Goal: Information Seeking & Learning: Learn about a topic

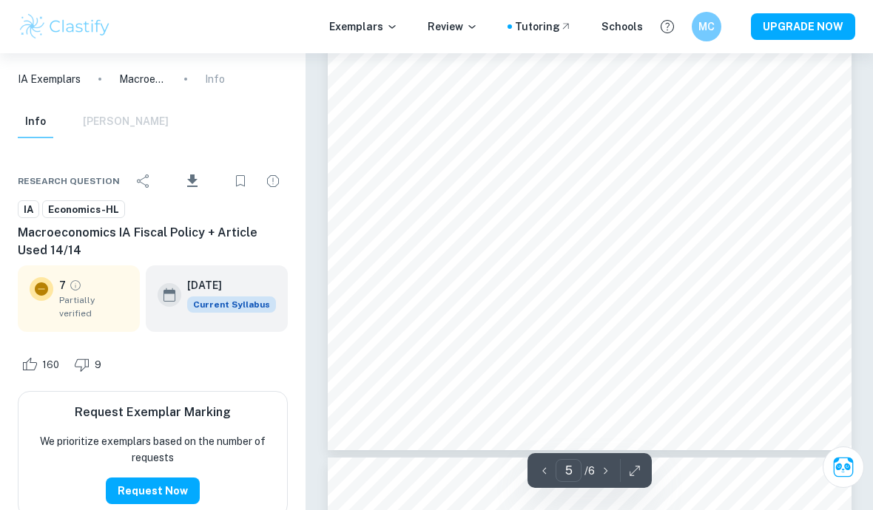
scroll to position [3505, 0]
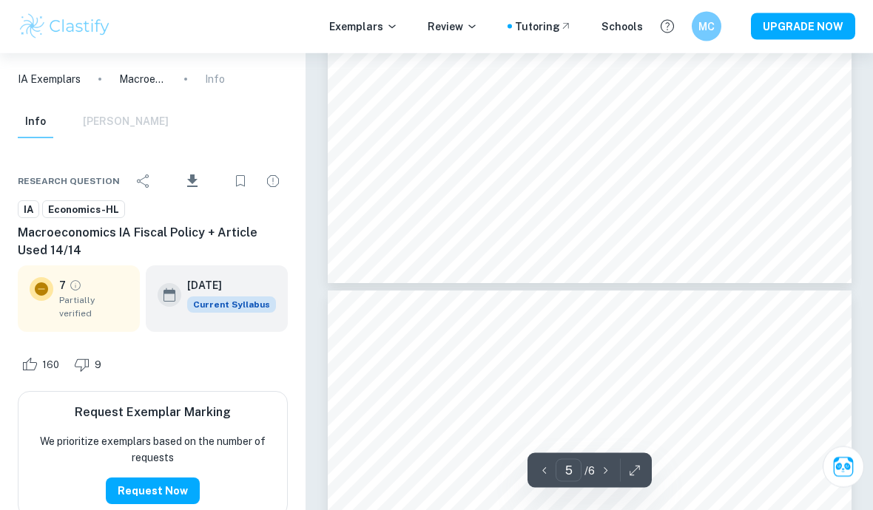
type input "6"
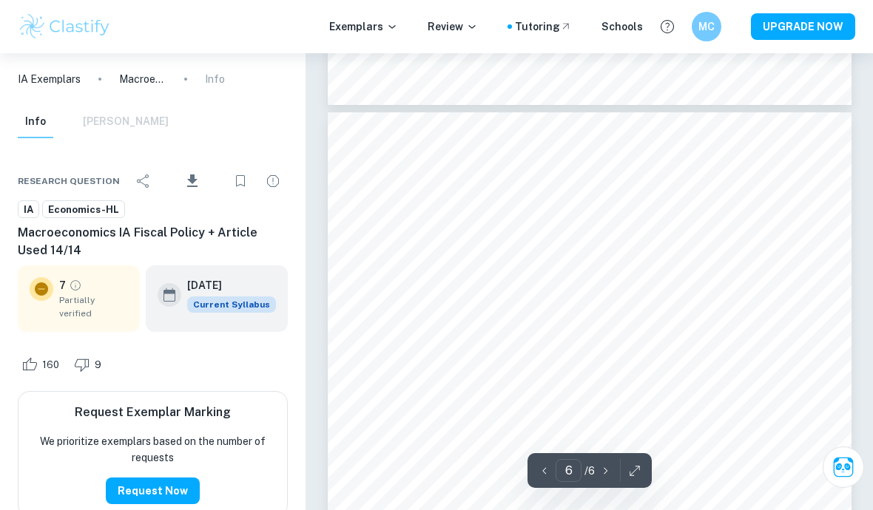
scroll to position [3858, 0]
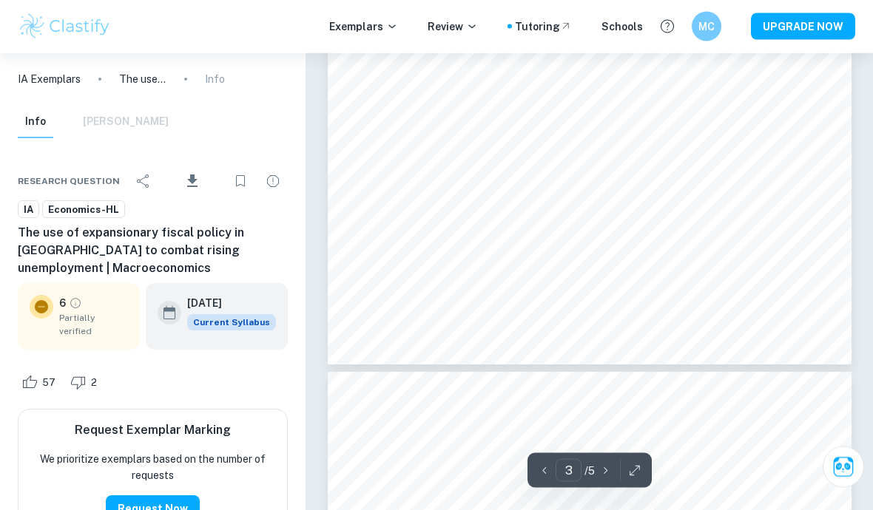
scroll to position [2007, 0]
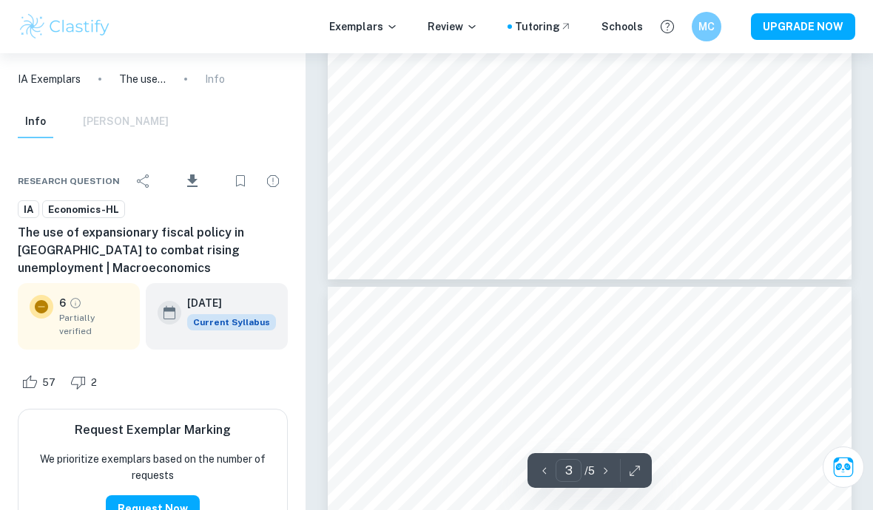
type input "4"
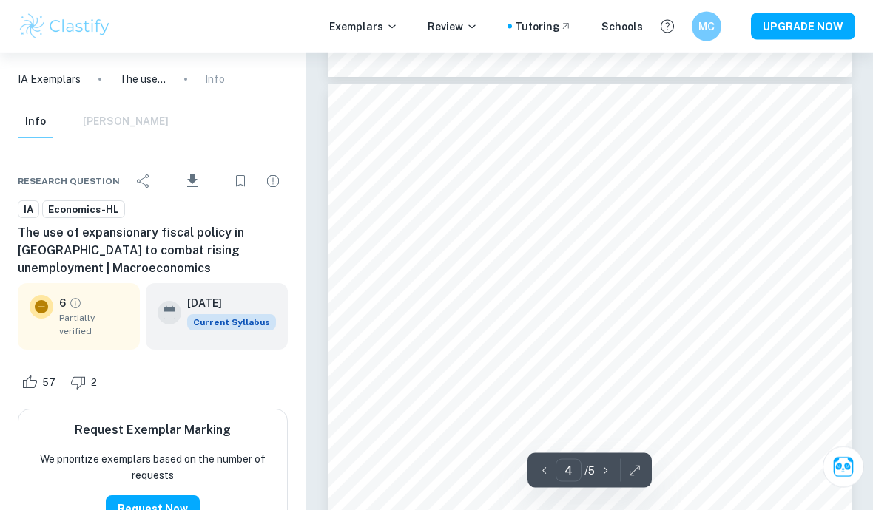
scroll to position [2208, 0]
click at [195, 309] on h6 "May 2020" at bounding box center [225, 303] width 77 height 16
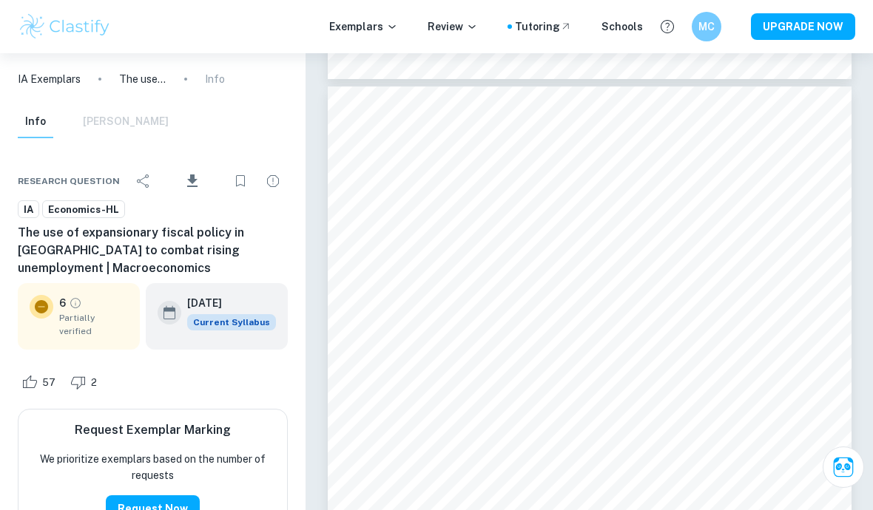
click at [206, 300] on h6 "May 2020" at bounding box center [225, 303] width 77 height 16
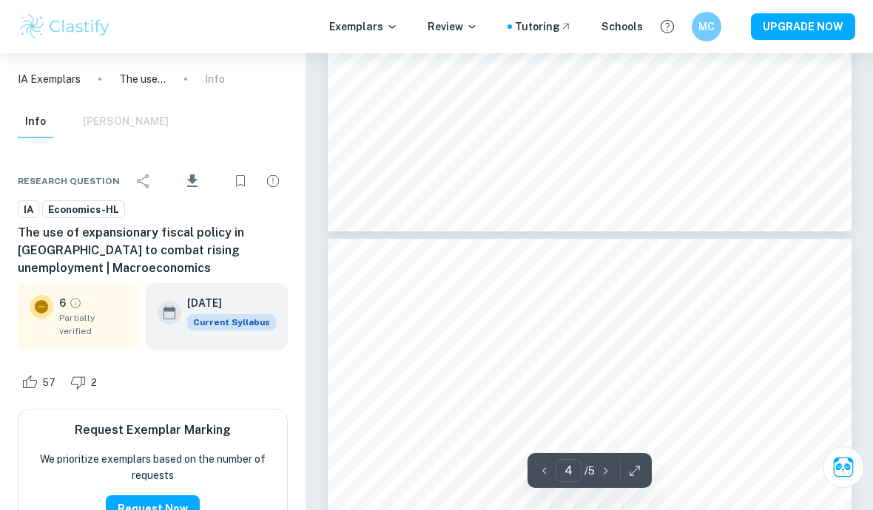
scroll to position [2054, 0]
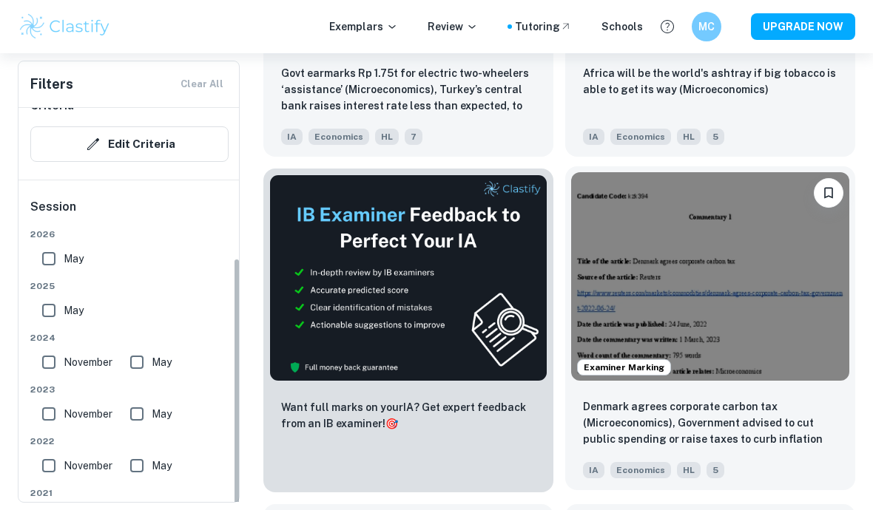
scroll to position [236, 0]
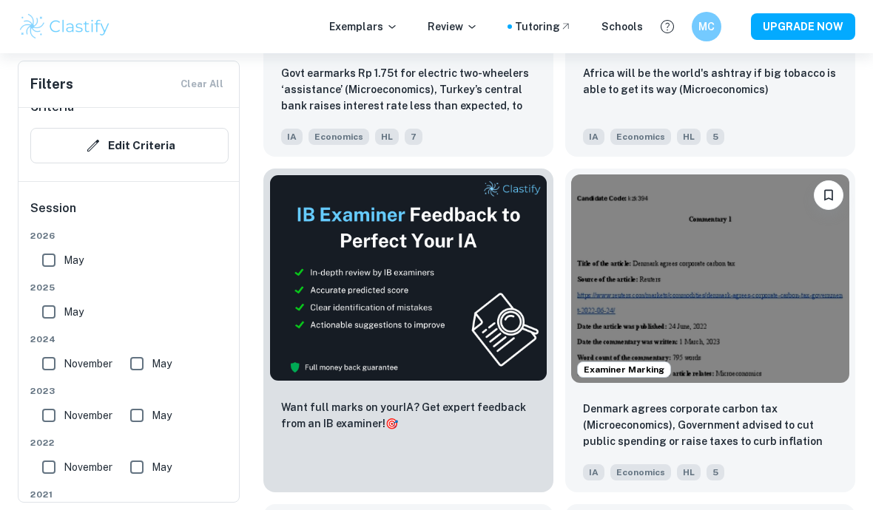
click at [49, 263] on input "May" at bounding box center [49, 261] width 30 height 30
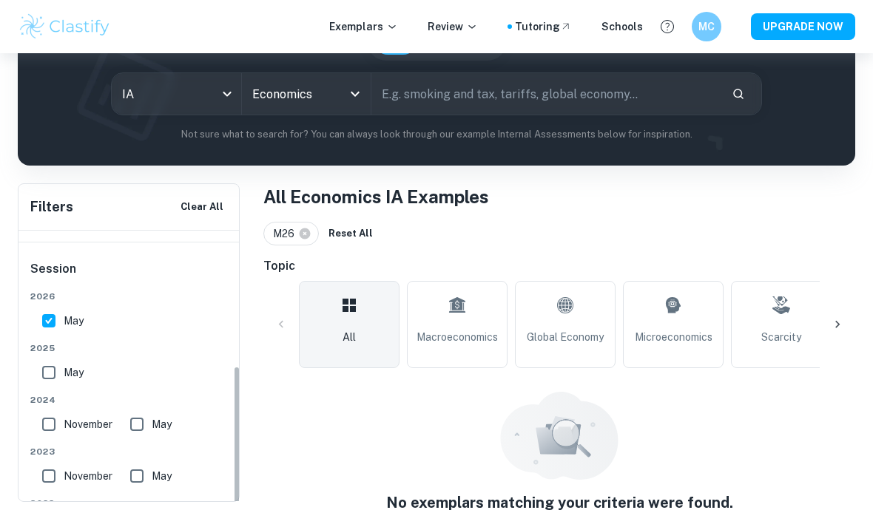
scroll to position [300, 0]
click at [46, 308] on input "May" at bounding box center [49, 319] width 30 height 30
checkbox input "false"
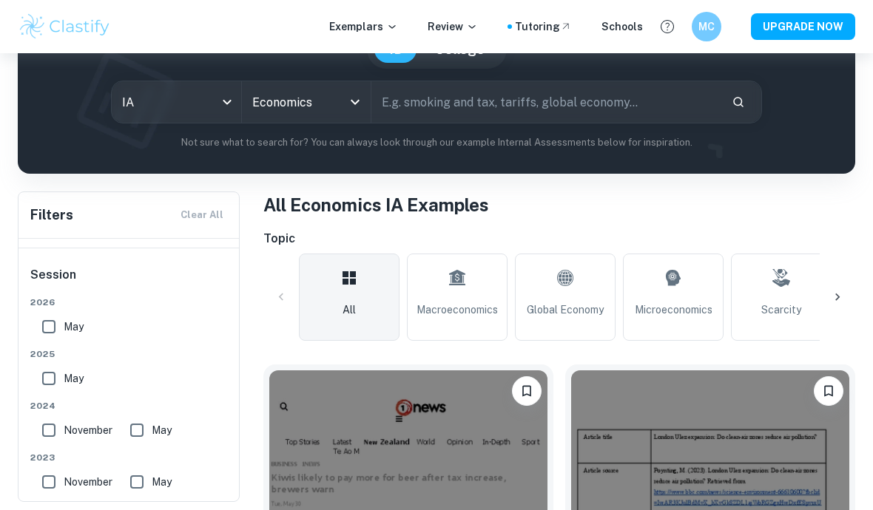
click at [135, 430] on input "May" at bounding box center [137, 431] width 30 height 30
checkbox input "true"
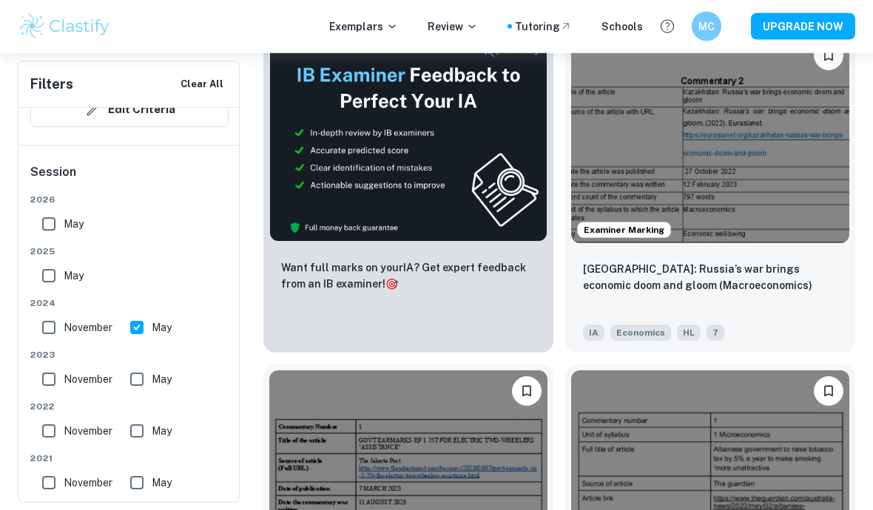
scroll to position [862, 0]
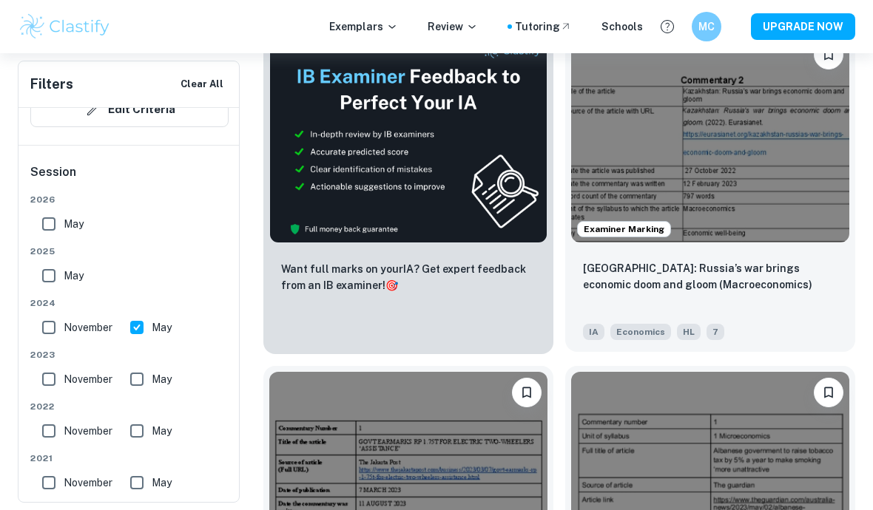
click at [809, 286] on p "Kazakhstan: Russia’s war brings economic doom and gloom (Macroeconomics)" at bounding box center [710, 276] width 254 height 33
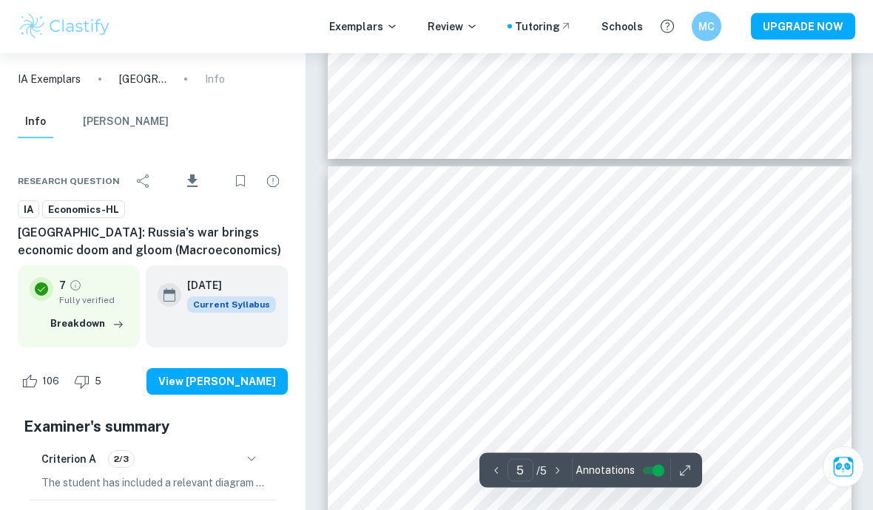
scroll to position [2833, 0]
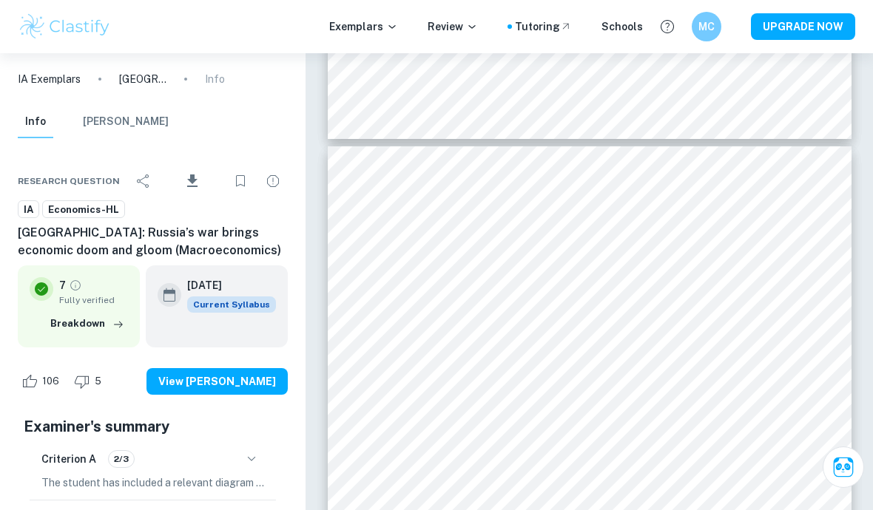
type input "2"
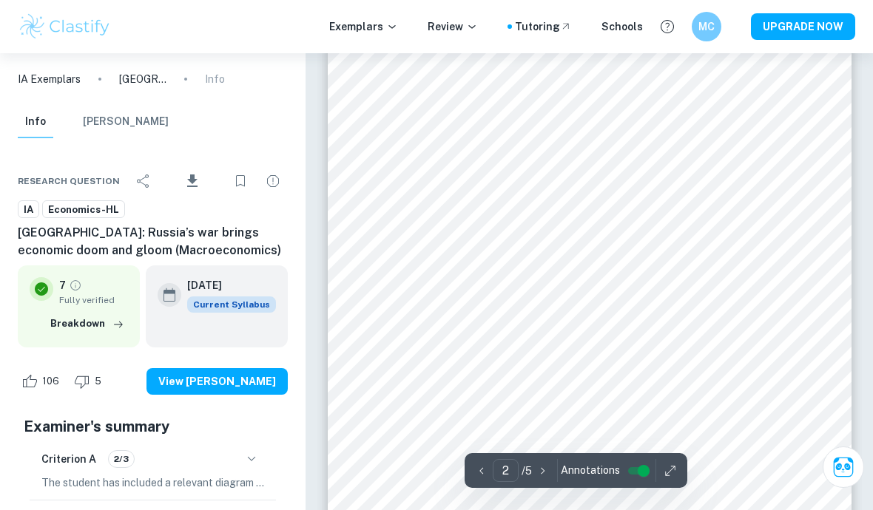
scroll to position [808, 0]
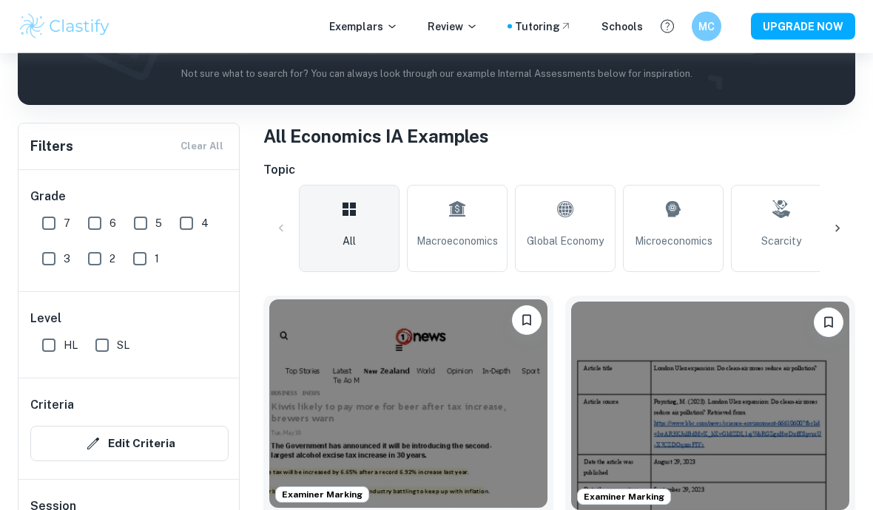
scroll to position [256, 0]
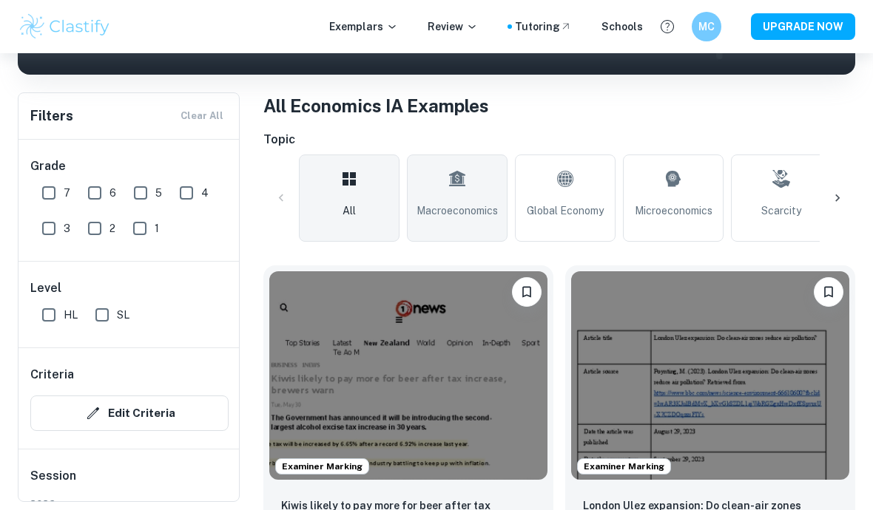
drag, startPoint x: 428, startPoint y: 233, endPoint x: 428, endPoint y: 489, distance: 255.9
click at [428, 233] on link "Macroeconomics" at bounding box center [457, 198] width 101 height 87
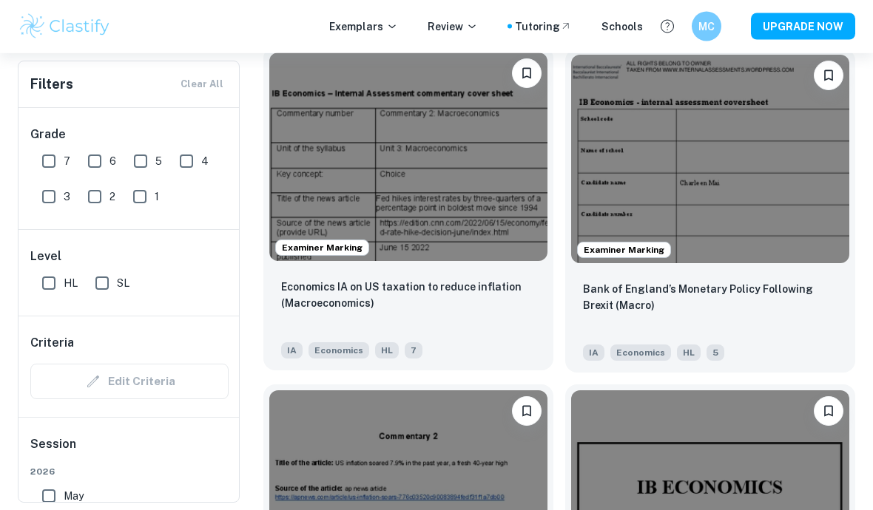
scroll to position [2152, 0]
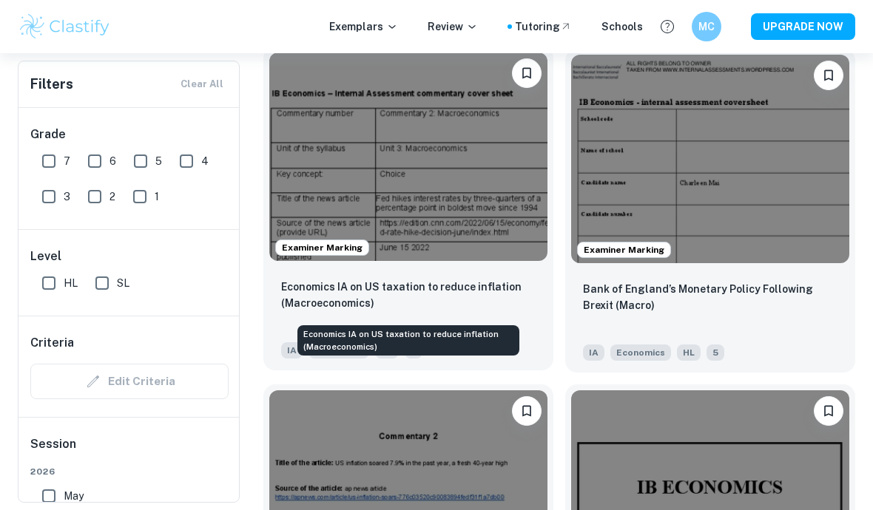
click at [423, 285] on p "Economics IA on US taxation to reduce inflation (Macroeconomics)" at bounding box center [408, 295] width 254 height 33
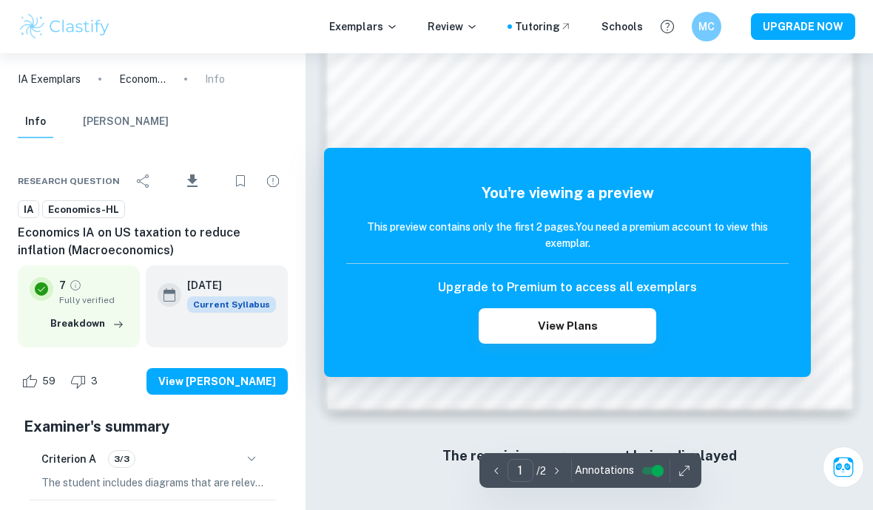
scroll to position [1146, 0]
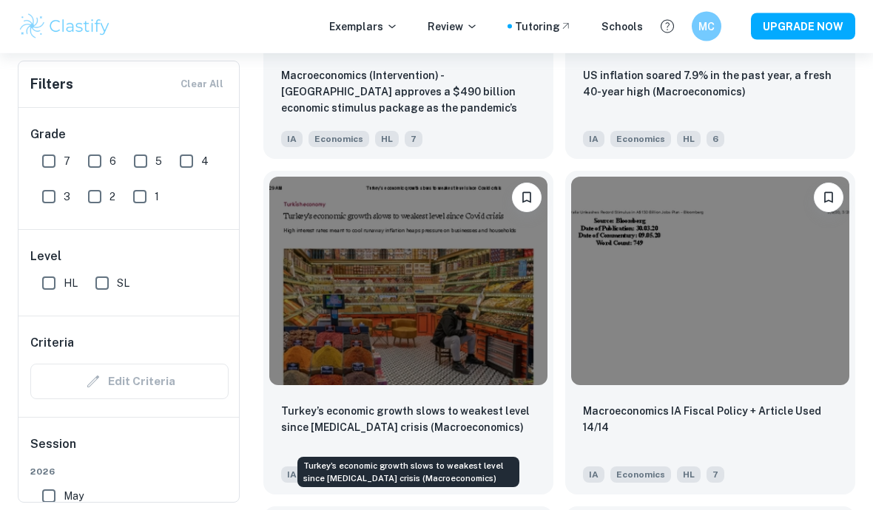
scroll to position [5387, 0]
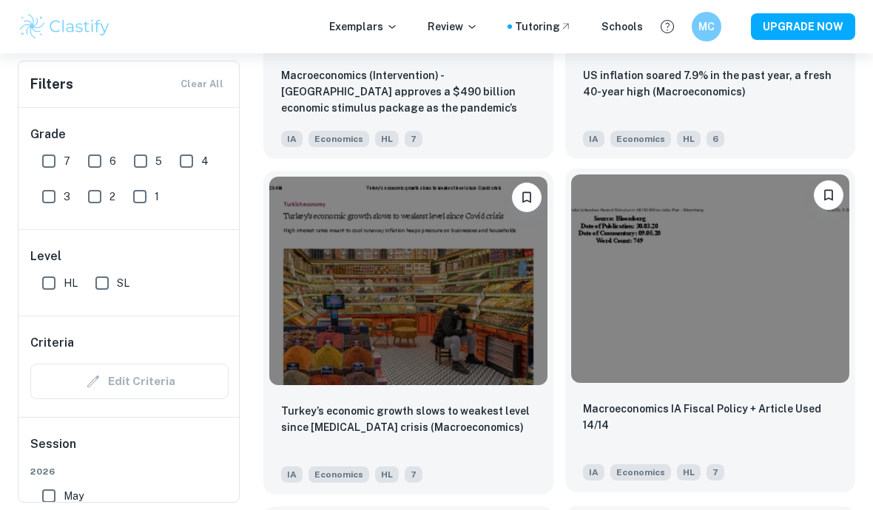
click at [654, 450] on div "Macroeconomics IA Fiscal Policy + Article Used 14/14" at bounding box center [710, 426] width 254 height 50
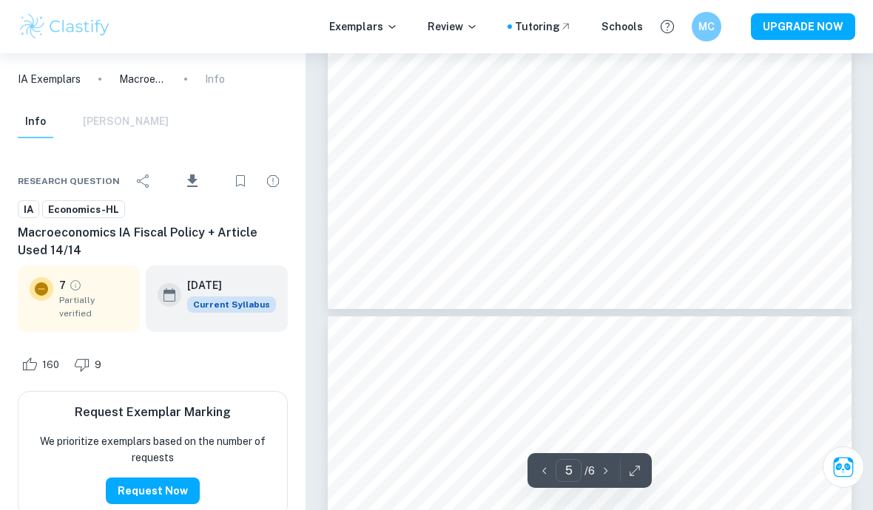
scroll to position [3270, 0]
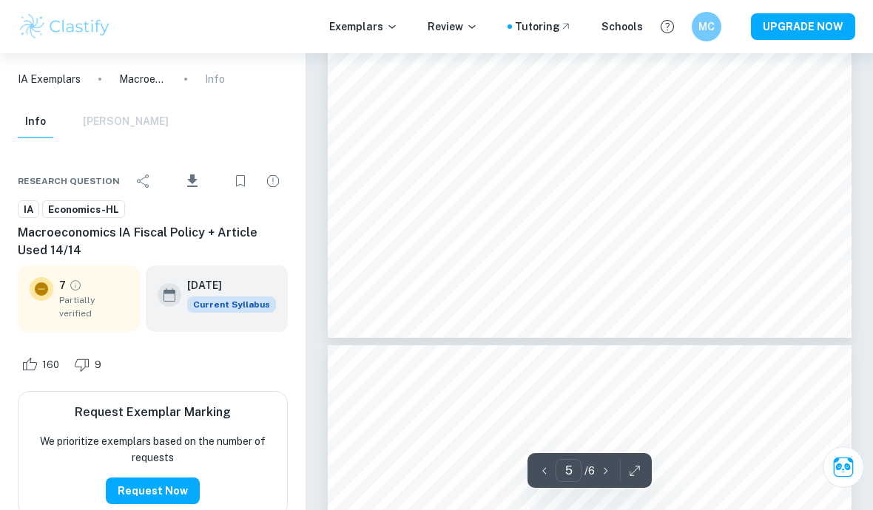
type input "6"
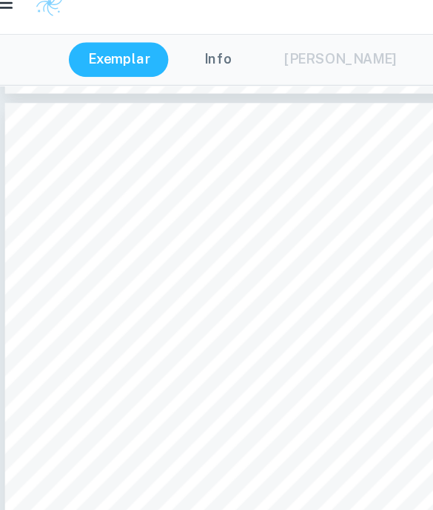
scroll to position [561, 0]
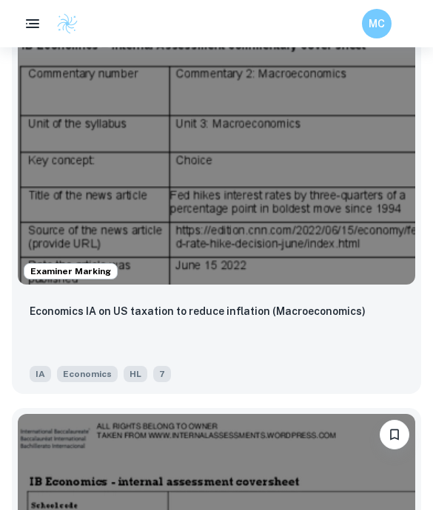
scroll to position [4866, 0]
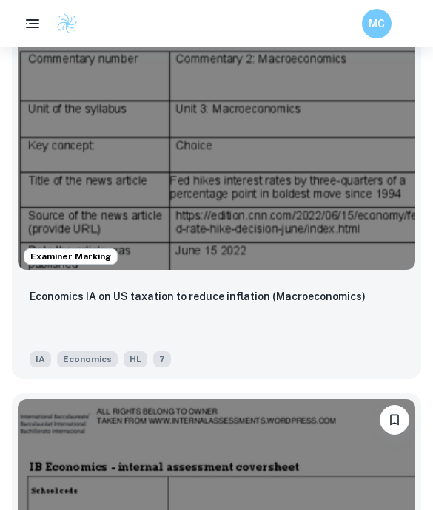
click at [335, 320] on div "Economics IA on US taxation to reduce inflation (Macroeconomics)" at bounding box center [217, 313] width 374 height 50
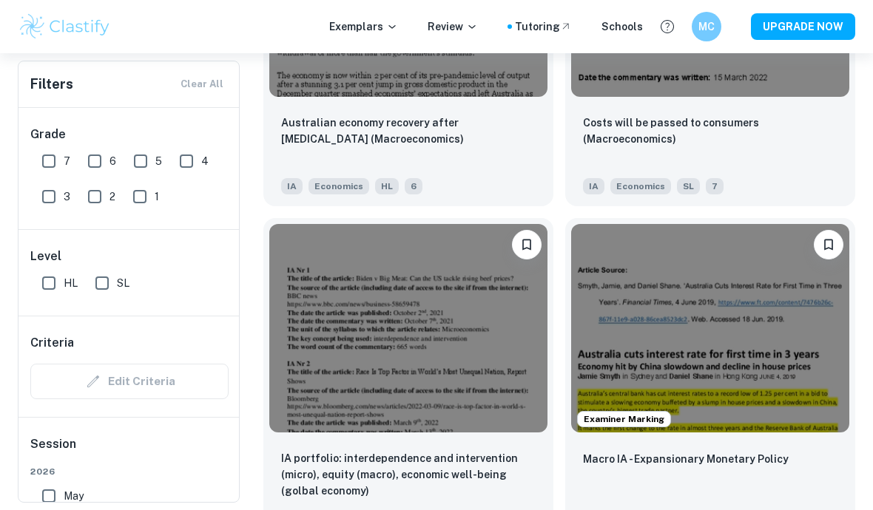
scroll to position [2989, 0]
click at [776, 143] on p "Costs will be passed to consumers (Macroeconomics)" at bounding box center [710, 129] width 254 height 33
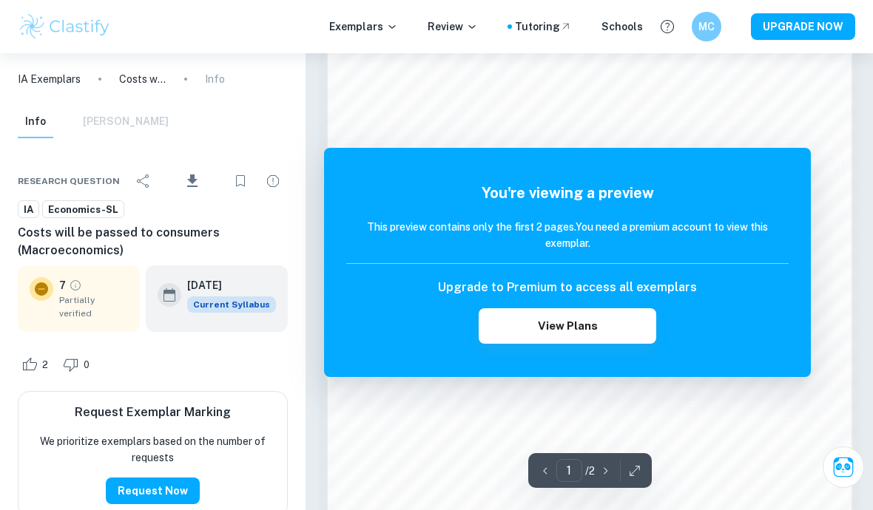
scroll to position [945, 0]
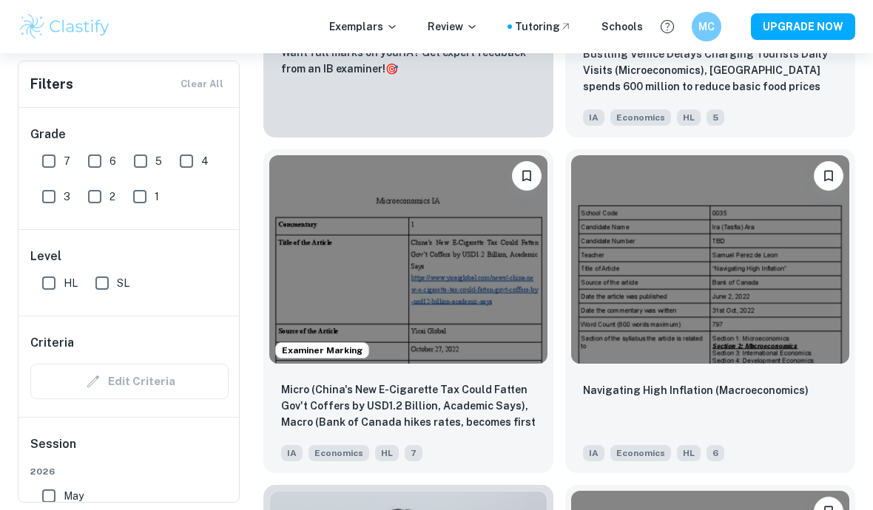
scroll to position [3729, 0]
click at [439, 254] on img at bounding box center [408, 258] width 278 height 209
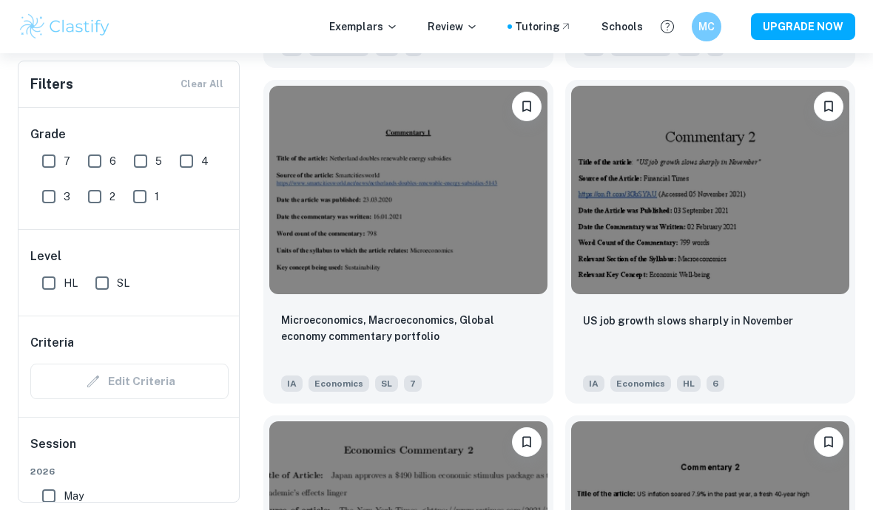
scroll to position [4842, 0]
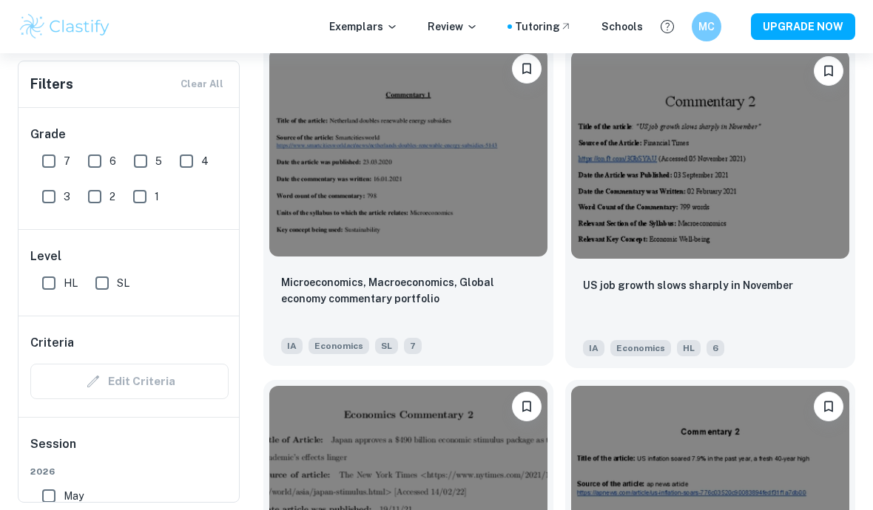
click at [473, 182] on img at bounding box center [408, 152] width 278 height 209
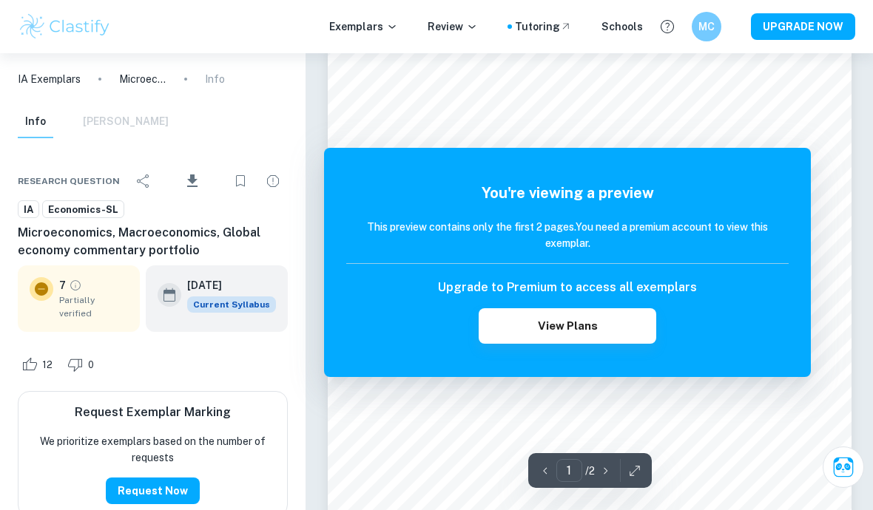
scroll to position [27, 0]
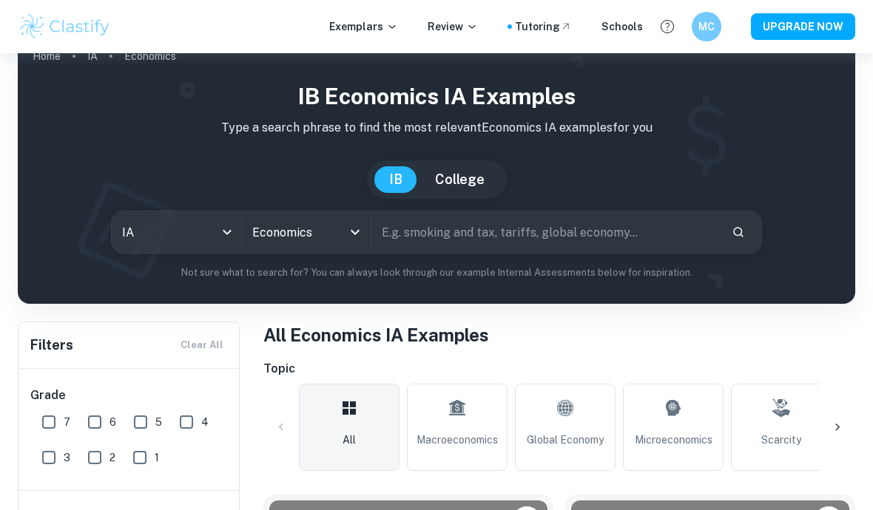
scroll to position [320, 0]
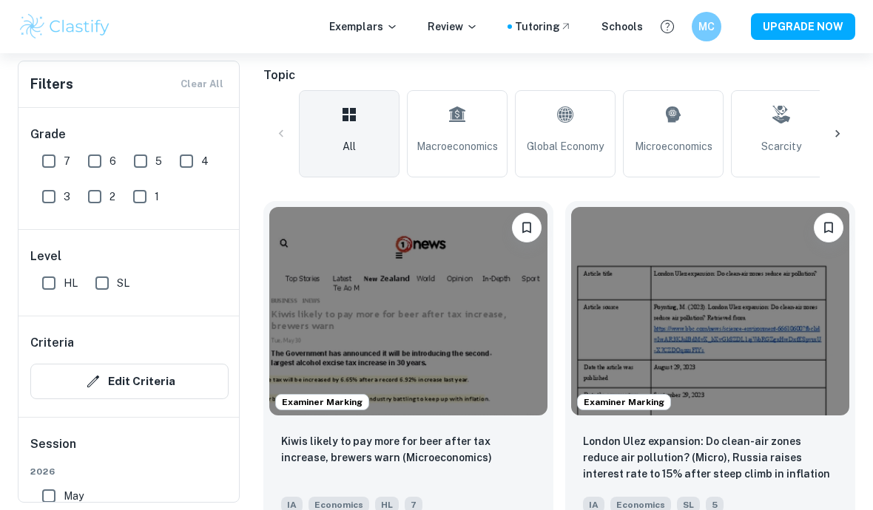
click at [47, 163] on input "7" at bounding box center [49, 161] width 30 height 30
checkbox input "true"
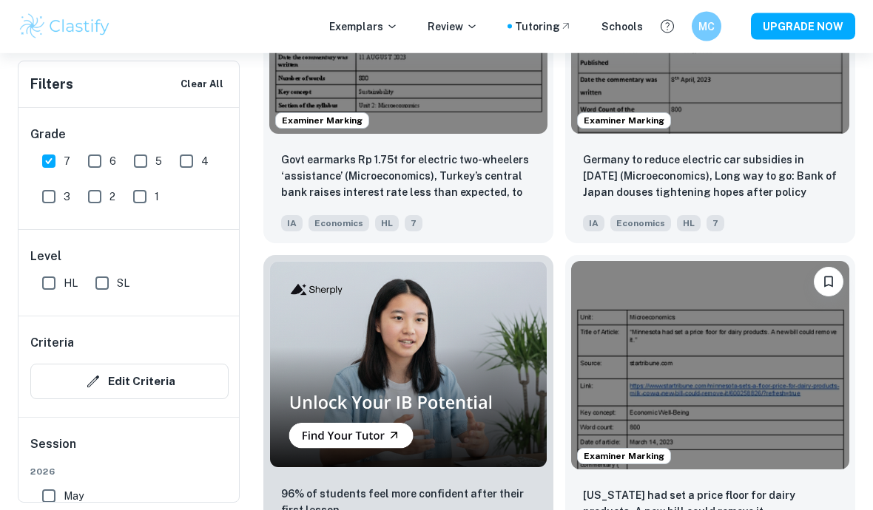
scroll to position [1309, 0]
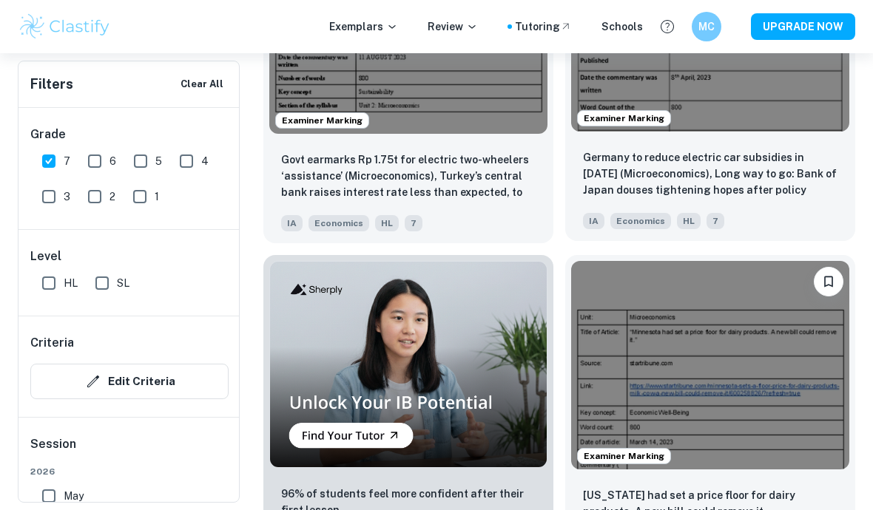
click at [684, 183] on p "Germany to reduce electric car subsidies in 2023 (Microeconomics), Long way to …" at bounding box center [710, 174] width 254 height 50
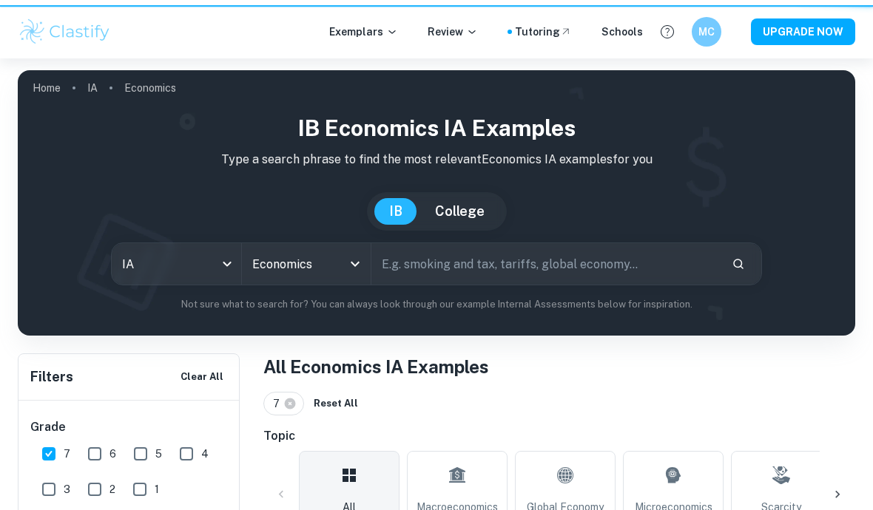
scroll to position [1373, 0]
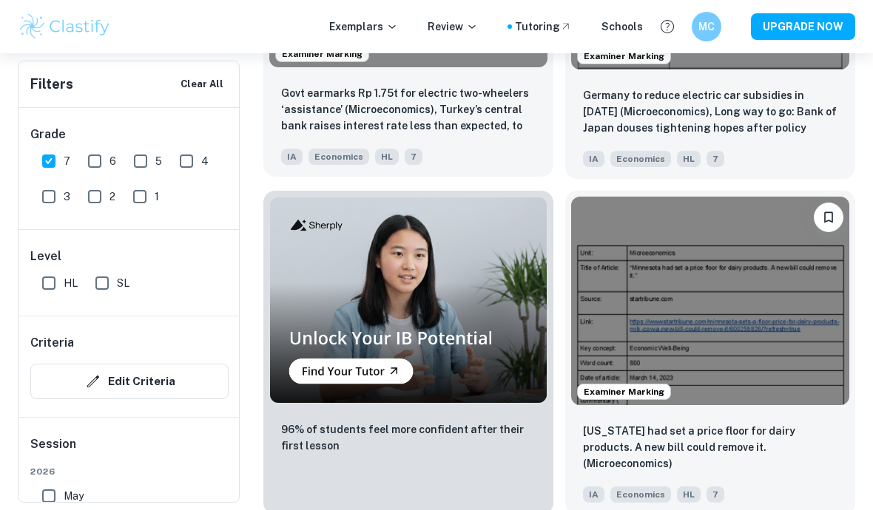
click at [455, 105] on p "Govt earmarks Rp 1.75t for electric two-wheelers ‘assistance’ (Microeconomics),…" at bounding box center [408, 110] width 254 height 50
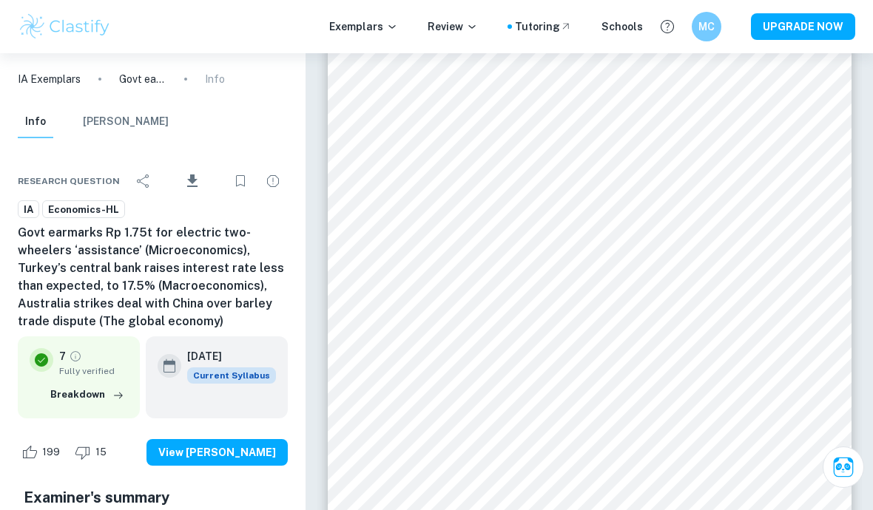
scroll to position [4309, 0]
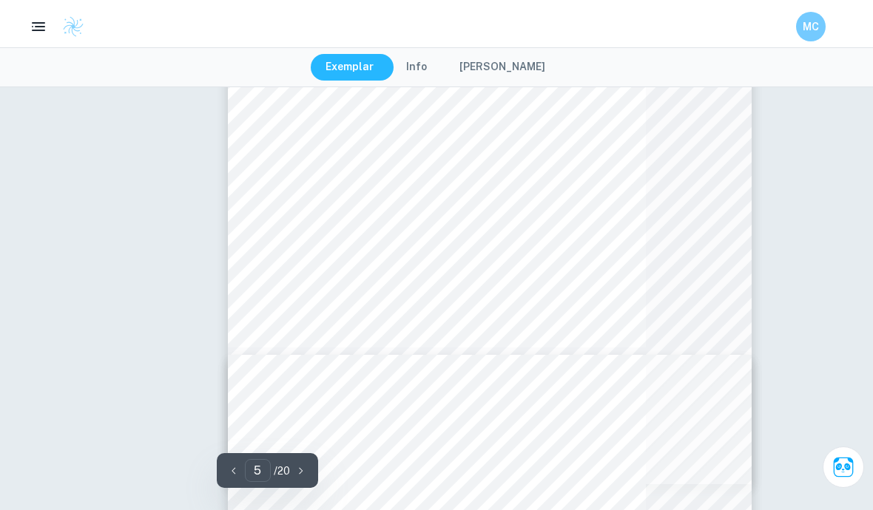
type input "4"
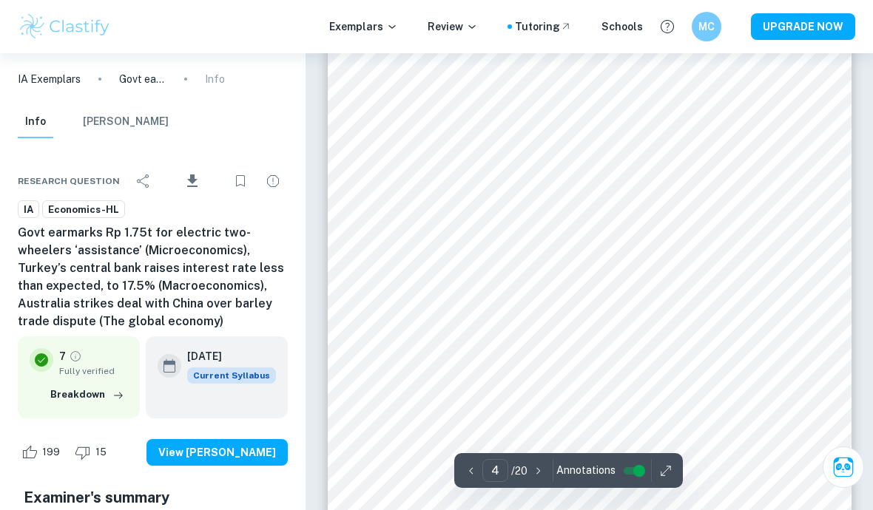
scroll to position [2376, 0]
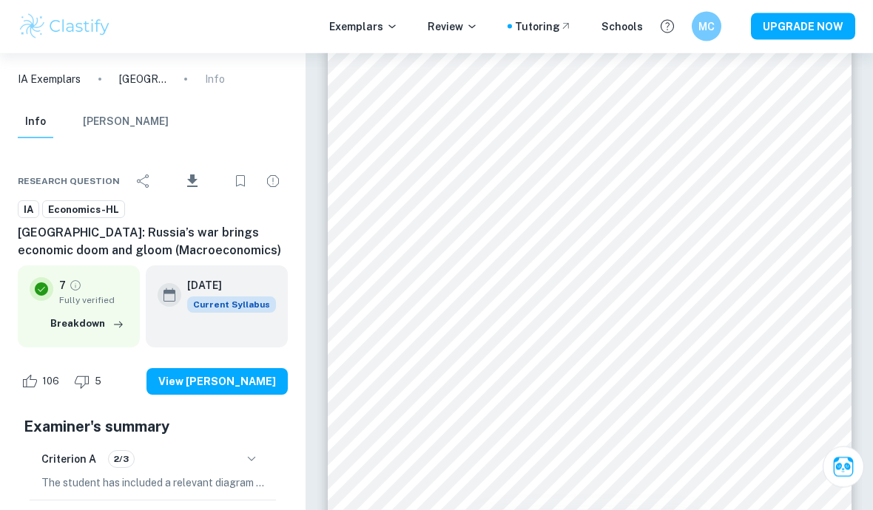
scroll to position [2331, 0]
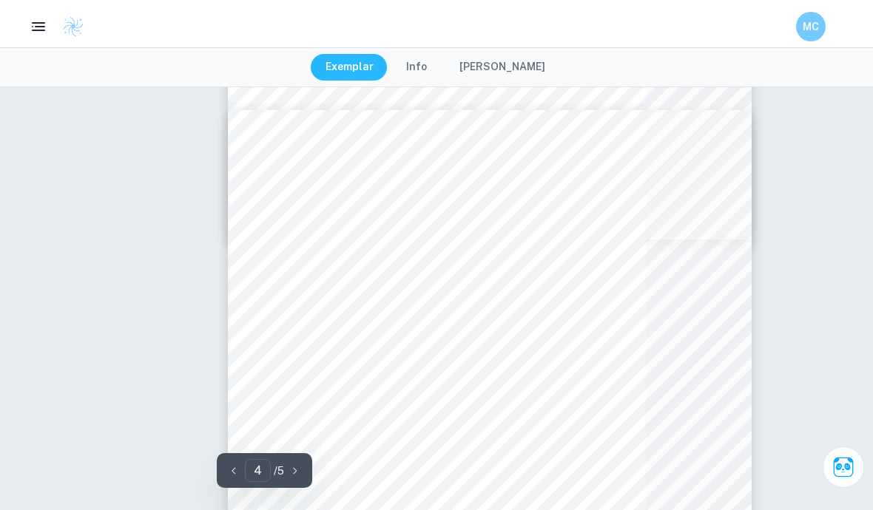
type input "2"
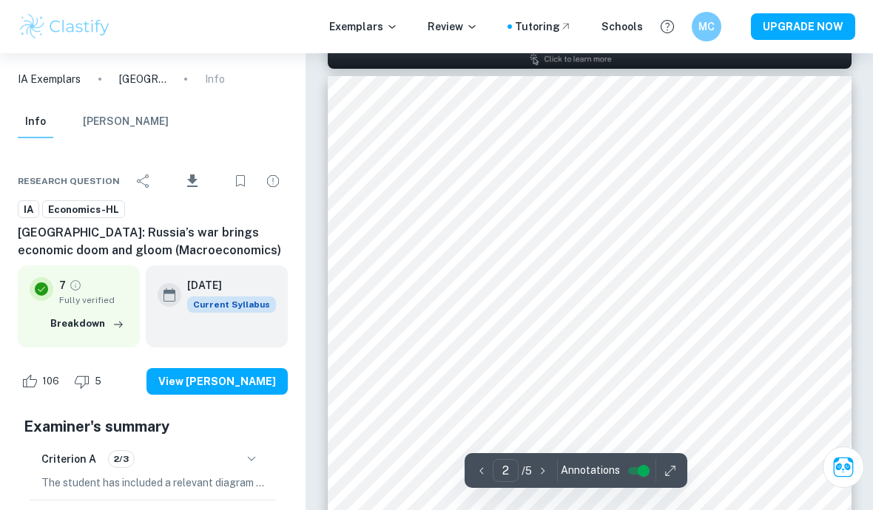
scroll to position [764, 0]
